Goal: Find contact information: Obtain details needed to contact an individual or organization

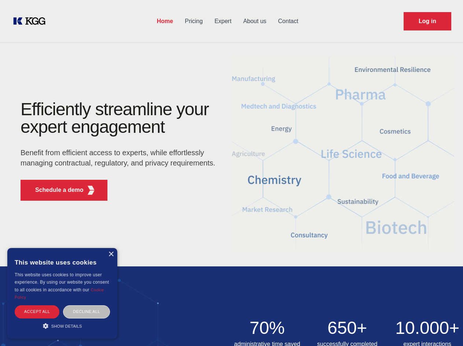
click at [231, 173] on div "Efficiently streamline your expert engagement Benefit from efficient access to …" at bounding box center [120, 154] width 223 height 106
click at [55, 190] on p "Schedule a demo" at bounding box center [59, 190] width 48 height 9
click at [111, 254] on div "× This website uses cookies This website uses cookies to improve user experienc…" at bounding box center [62, 293] width 110 height 91
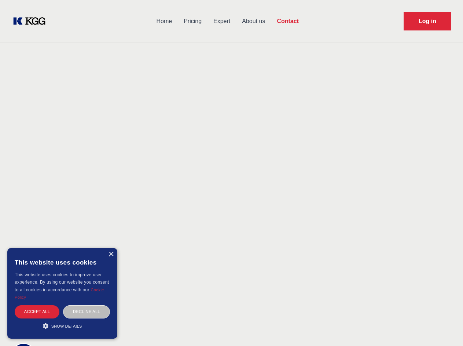
click at [37, 311] on div "Accept all" at bounding box center [37, 311] width 45 height 13
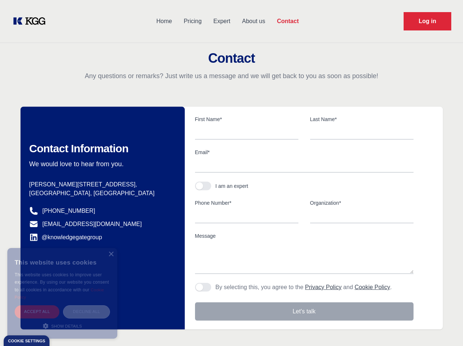
click at [87, 311] on div "Decline all" at bounding box center [86, 311] width 47 height 13
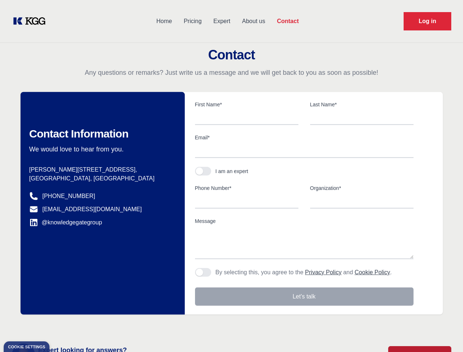
click at [62, 326] on main "Contact Any questions or remarks? Just write us a message and we will get back …" at bounding box center [231, 191] width 463 height 382
